Goal: Information Seeking & Learning: Learn about a topic

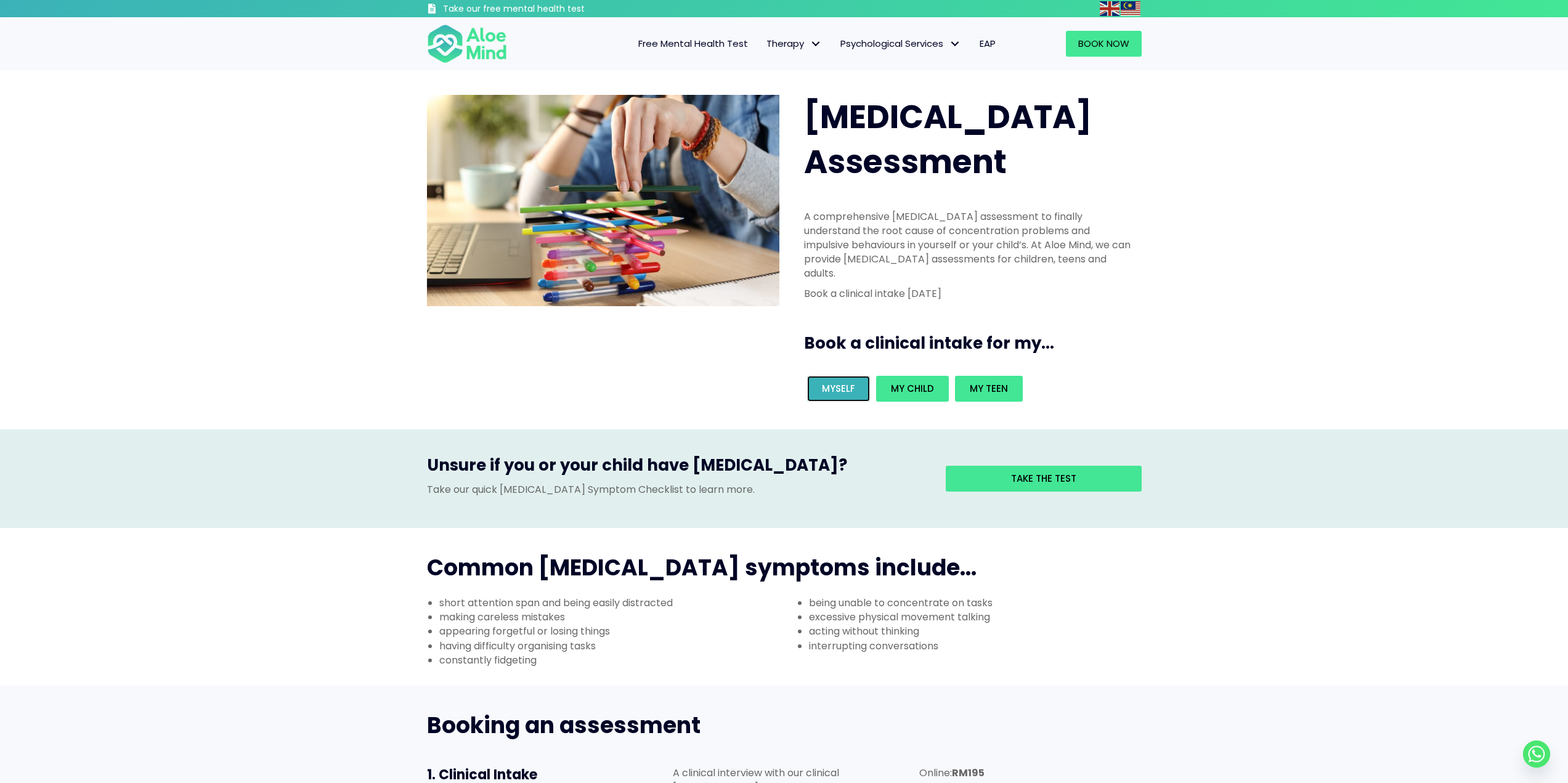
click at [835, 382] on span "Myself" at bounding box center [839, 388] width 33 height 13
click at [893, 105] on span "Child & Teen Psychological Assessment" at bounding box center [901, 102] width 123 height 26
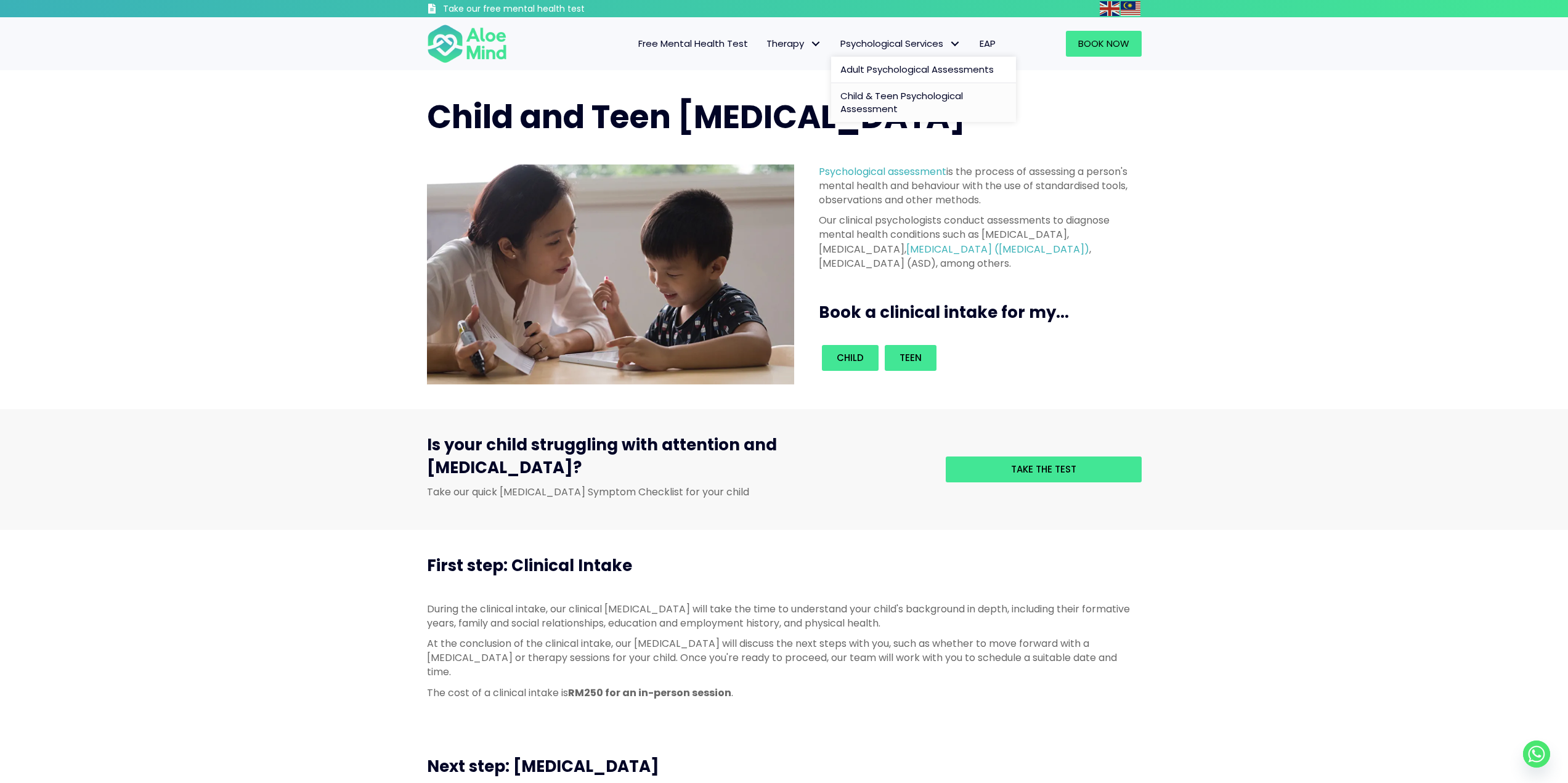
click at [925, 43] on span "Psychological Services" at bounding box center [901, 43] width 121 height 13
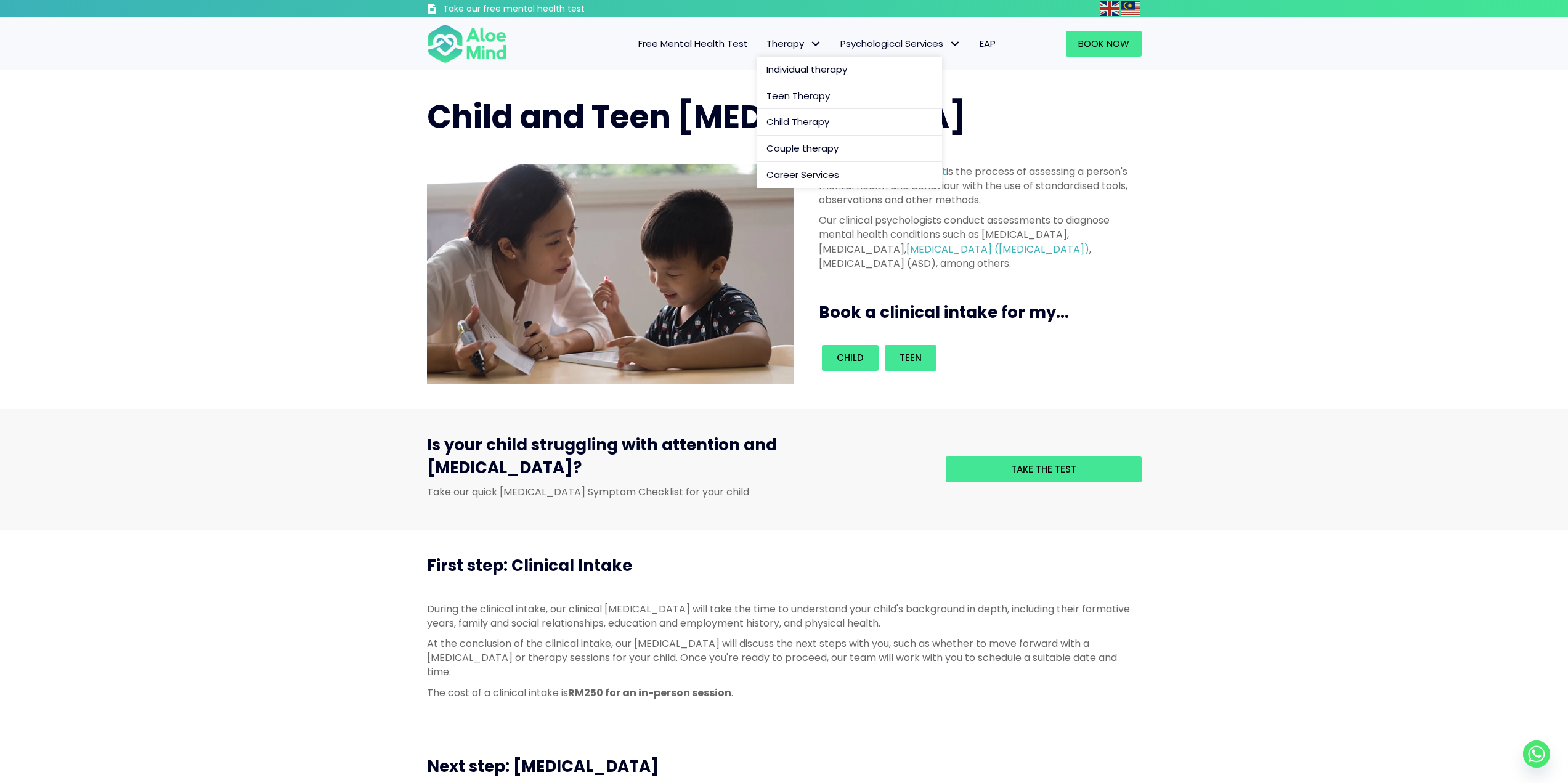
click at [824, 43] on link "Therapy" at bounding box center [794, 44] width 74 height 26
click at [728, 43] on span "Free Mental Health Test" at bounding box center [693, 43] width 110 height 13
